Goal: Task Accomplishment & Management: Use online tool/utility

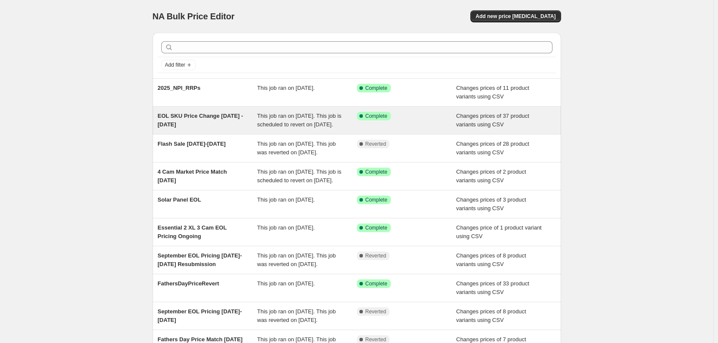
click at [201, 121] on div "EOL SKU Price Change [DATE] - [DATE]" at bounding box center [208, 120] width 100 height 17
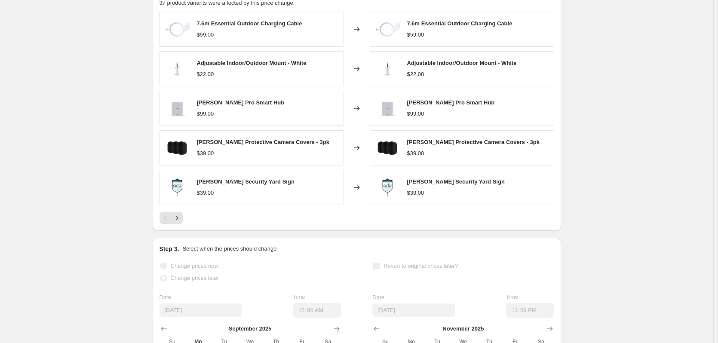
scroll to position [387, 0]
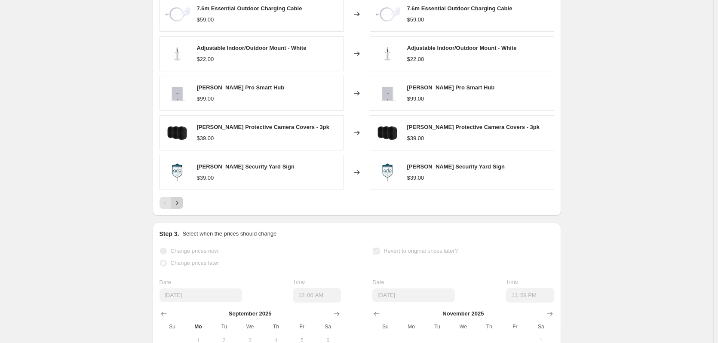
click at [180, 207] on icon "Next" at bounding box center [177, 203] width 9 height 9
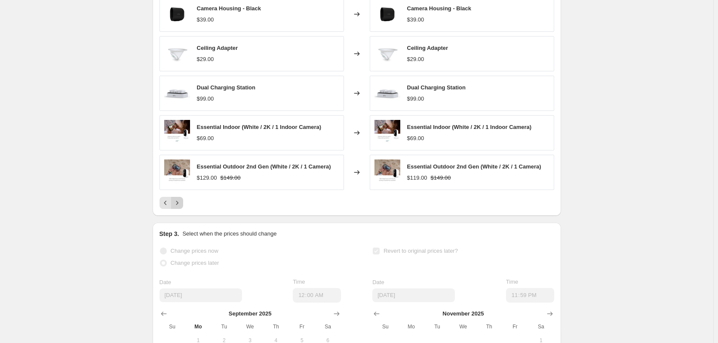
click at [181, 207] on icon "Next" at bounding box center [177, 203] width 9 height 9
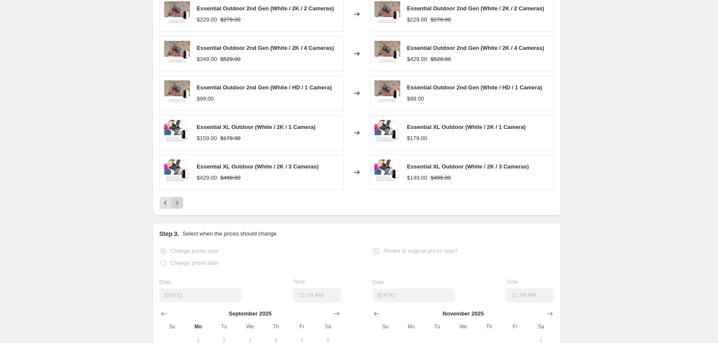
click at [183, 209] on button "Next" at bounding box center [177, 203] width 12 height 12
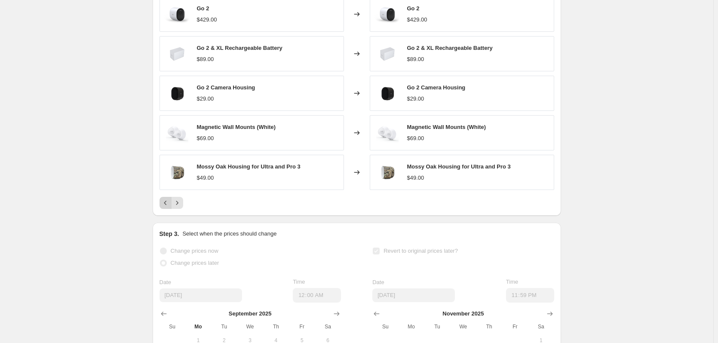
click at [168, 207] on icon "Previous" at bounding box center [165, 203] width 9 height 9
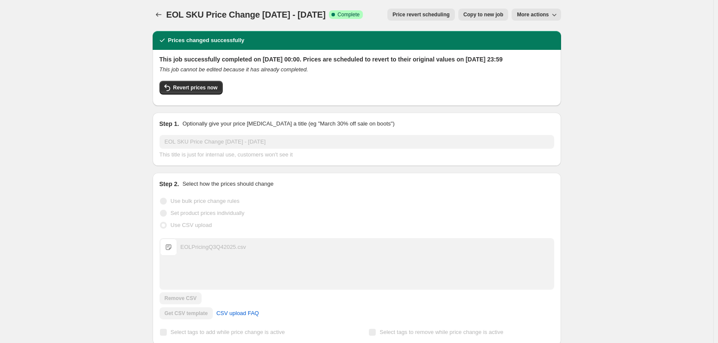
scroll to position [0, 0]
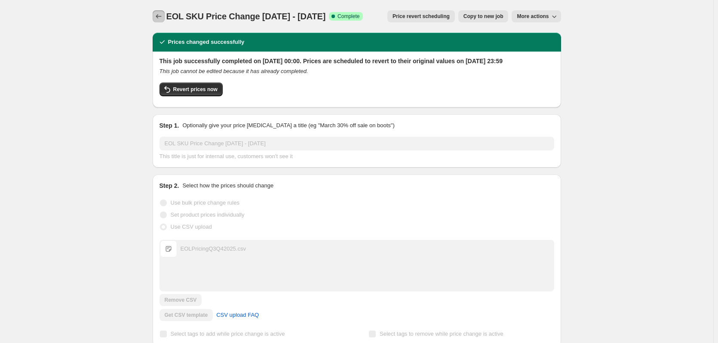
click at [162, 14] on icon "Price change jobs" at bounding box center [158, 16] width 9 height 9
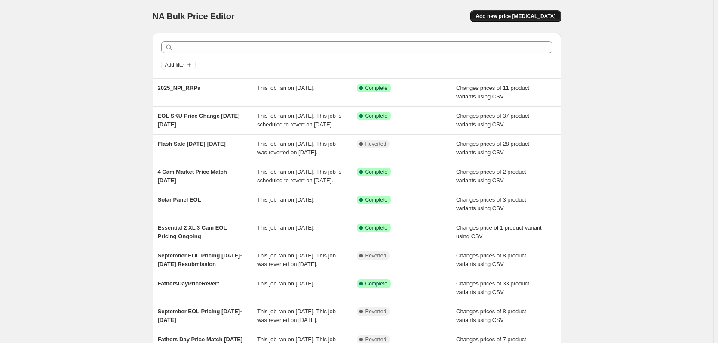
click at [526, 13] on span "Add new price [MEDICAL_DATA]" at bounding box center [515, 16] width 80 height 7
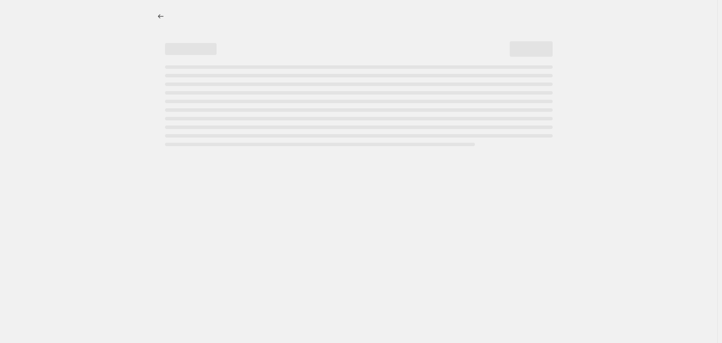
select select "percentage"
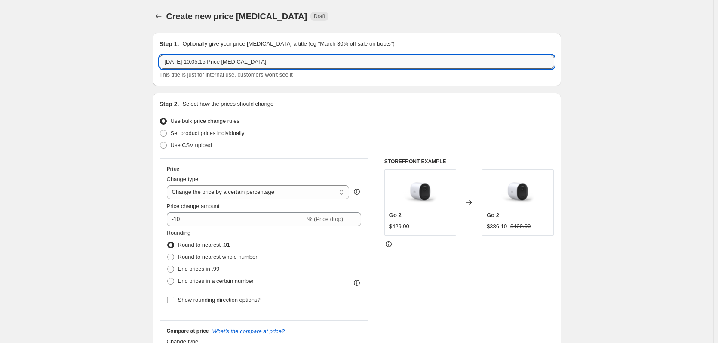
click at [225, 64] on input "[DATE] 10:05:15 Price [MEDICAL_DATA]" at bounding box center [356, 62] width 395 height 14
click at [226, 64] on input "[DATE] 10:05:15 Price [MEDICAL_DATA]" at bounding box center [356, 62] width 395 height 14
type input "EOL Pricing error fix"
click at [195, 148] on span "Use CSV upload" at bounding box center [191, 145] width 41 height 6
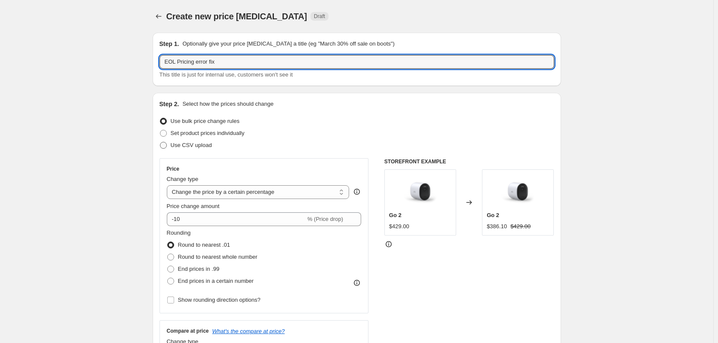
click at [160, 142] on input "Use CSV upload" at bounding box center [160, 142] width 0 height 0
radio input "true"
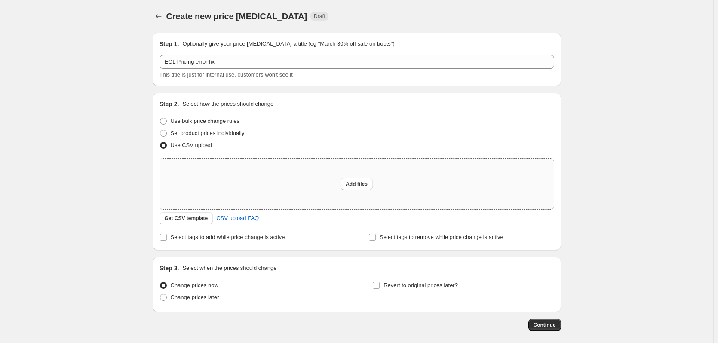
click at [312, 185] on div "Add files" at bounding box center [357, 184] width 394 height 51
type input "C:\fakepath\EOL_Pricing_error_correction.csv"
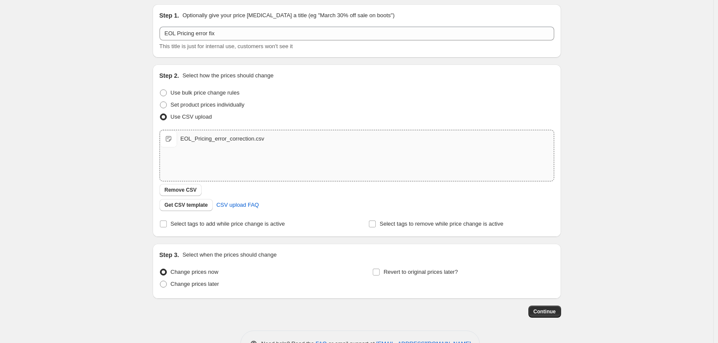
scroll to position [43, 0]
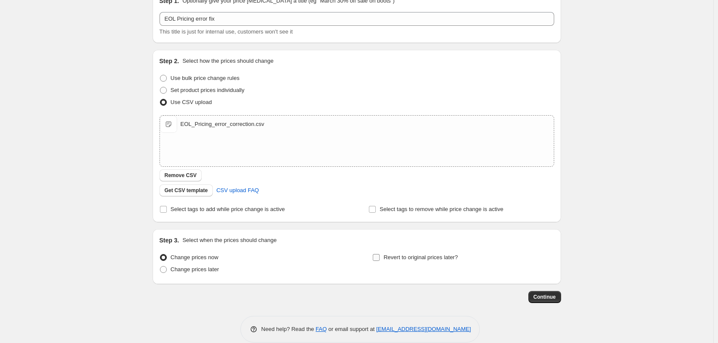
click at [390, 260] on span "Revert to original prices later?" at bounding box center [420, 257] width 74 height 6
click at [380, 260] on input "Revert to original prices later?" at bounding box center [376, 257] width 7 height 7
checkbox input "true"
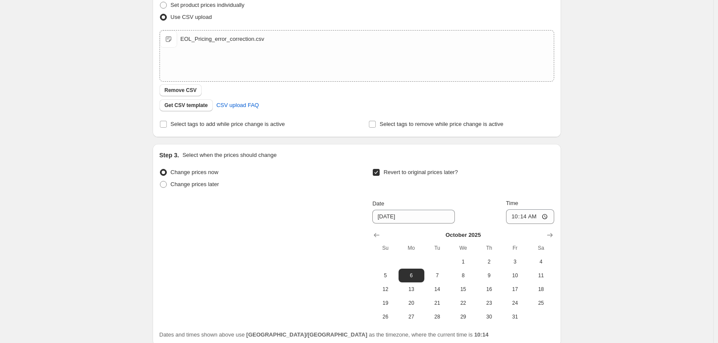
scroll to position [129, 0]
click at [550, 236] on icon "Show next month, November 2025" at bounding box center [549, 234] width 9 height 9
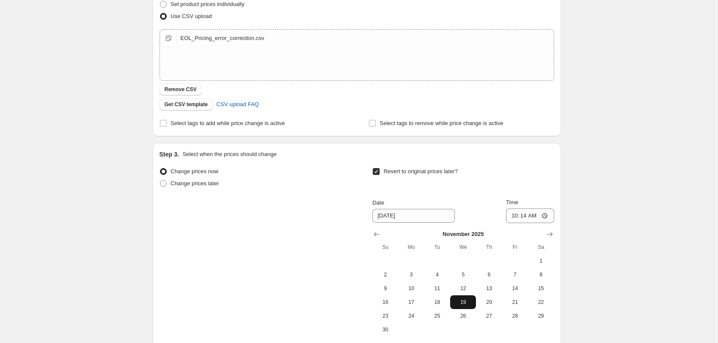
click at [459, 303] on span "19" at bounding box center [462, 302] width 19 height 7
type input "[DATE]"
click at [517, 215] on input "10:14" at bounding box center [530, 215] width 48 height 15
type input "23:59"
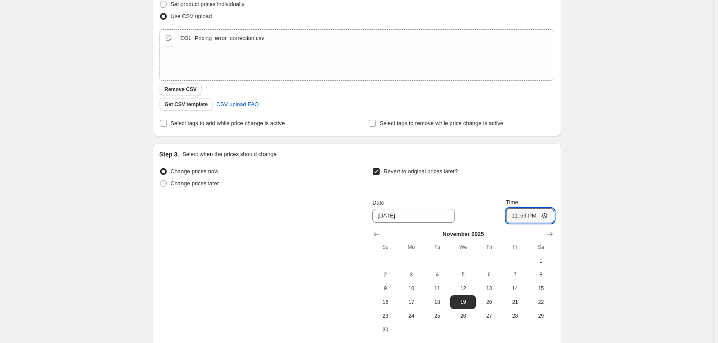
click at [560, 202] on div "Step 3. Select when the prices should change Change prices now Change prices la…" at bounding box center [357, 251] width 408 height 216
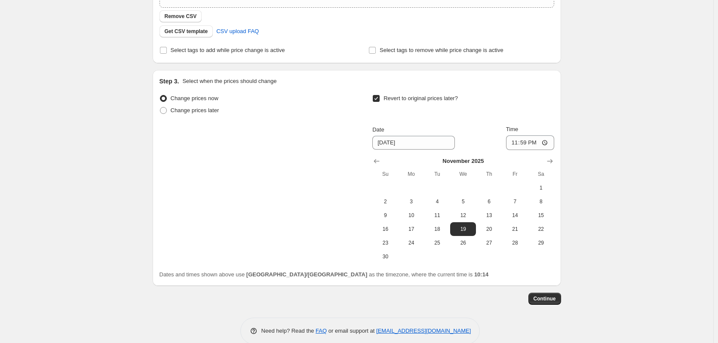
scroll to position [216, 0]
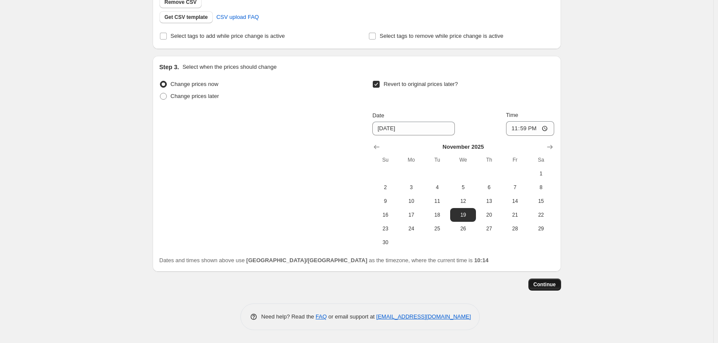
click at [541, 285] on span "Continue" at bounding box center [544, 284] width 22 height 7
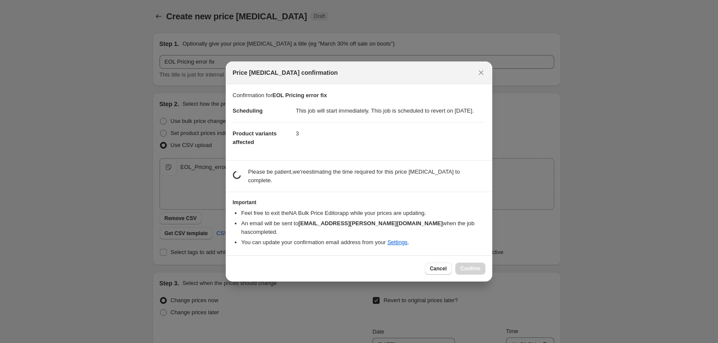
scroll to position [0, 0]
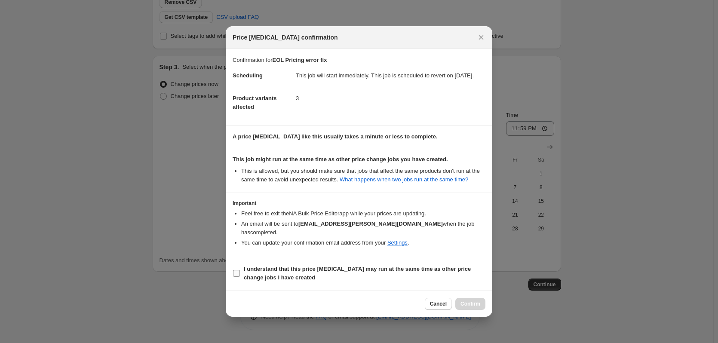
drag, startPoint x: 262, startPoint y: 269, endPoint x: 320, endPoint y: 272, distance: 58.1
click at [262, 269] on b "I understand that this price [MEDICAL_DATA] may run at the same time as other p…" at bounding box center [357, 273] width 227 height 15
click at [240, 270] on input "I understand that this price [MEDICAL_DATA] may run at the same time as other p…" at bounding box center [236, 273] width 7 height 7
checkbox input "true"
click at [480, 302] on button "Confirm" at bounding box center [470, 304] width 30 height 12
